Goal: Find specific page/section: Find specific page/section

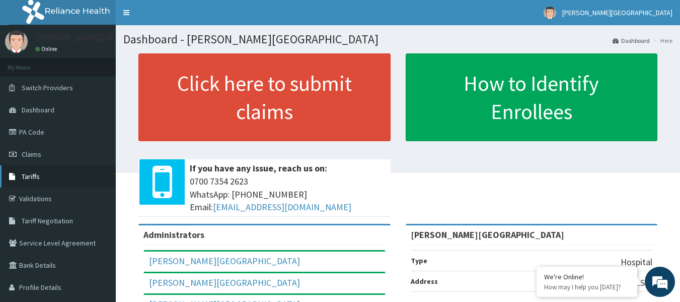
click at [34, 178] on span "Tariffs" at bounding box center [31, 176] width 18 height 9
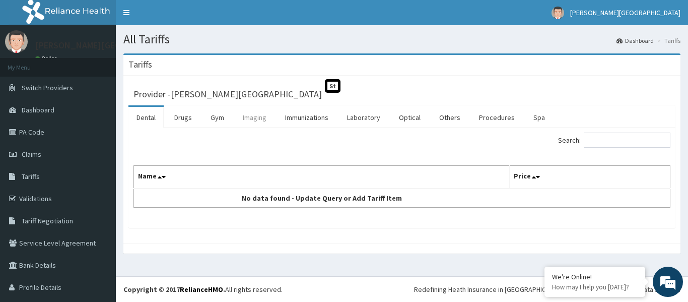
click at [254, 120] on link "Imaging" at bounding box center [255, 117] width 40 height 21
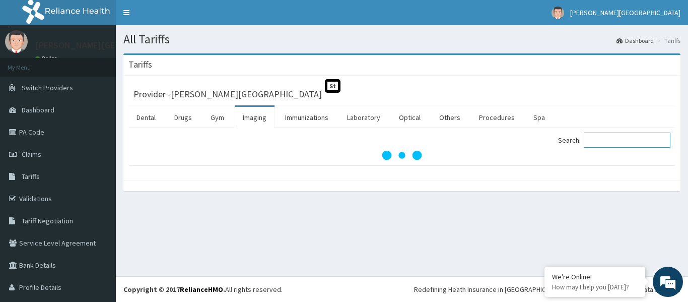
click at [620, 141] on input "Search:" at bounding box center [627, 139] width 87 height 15
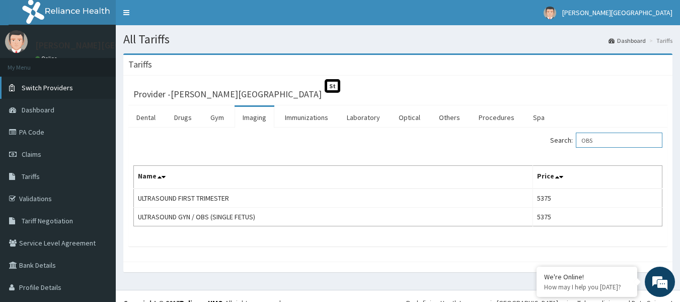
type input "OBS"
